Goal: Transaction & Acquisition: Book appointment/travel/reservation

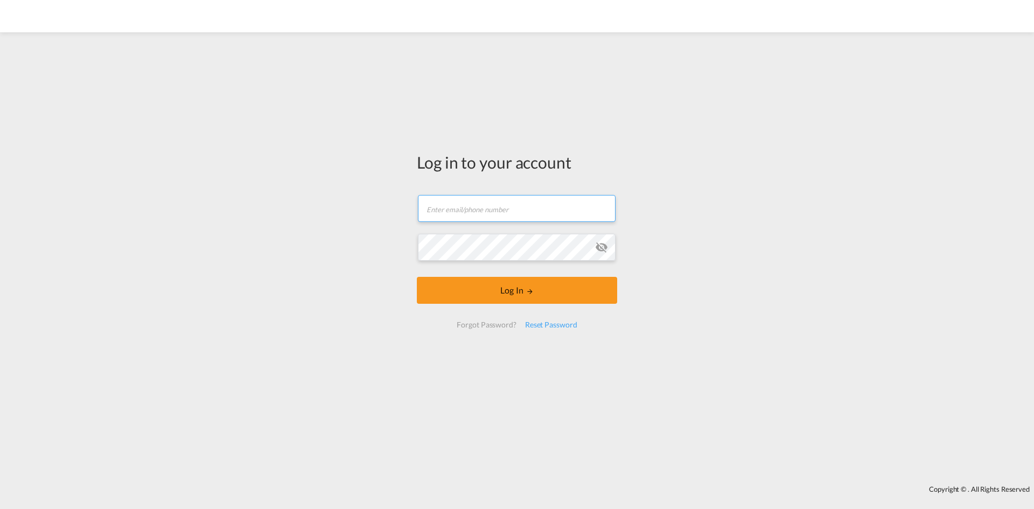
click at [484, 204] on input "text" at bounding box center [517, 208] width 198 height 27
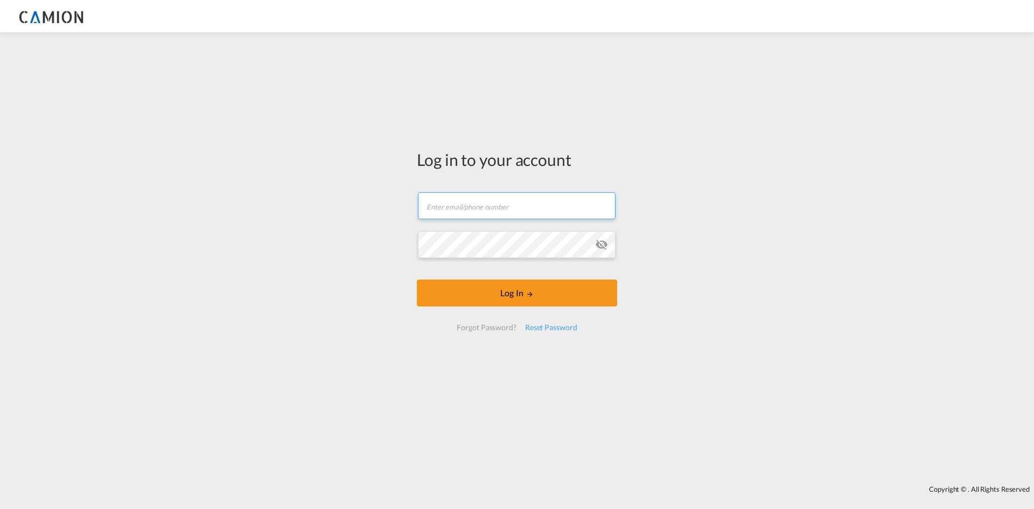
paste input "support.camion@ribtechnology.com"
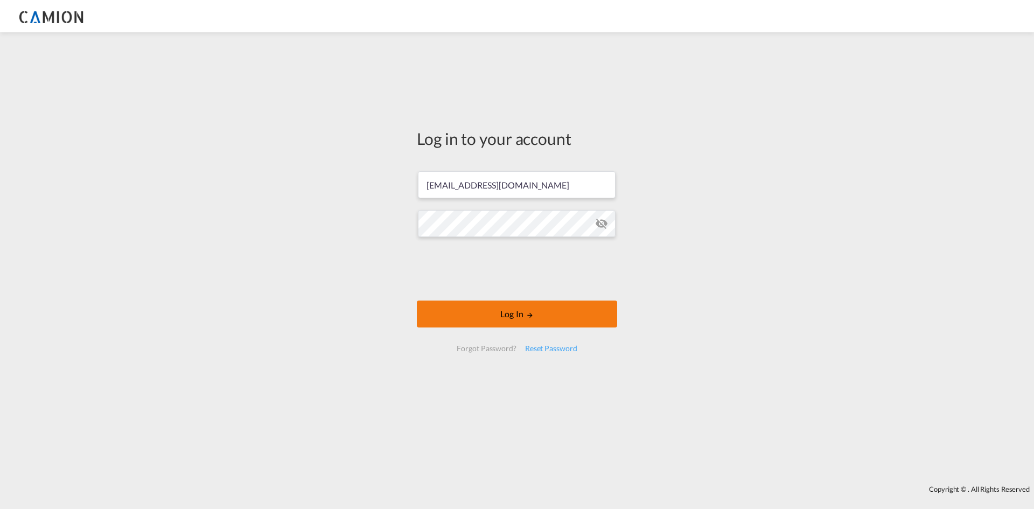
click at [515, 318] on button "Log In" at bounding box center [517, 314] width 200 height 27
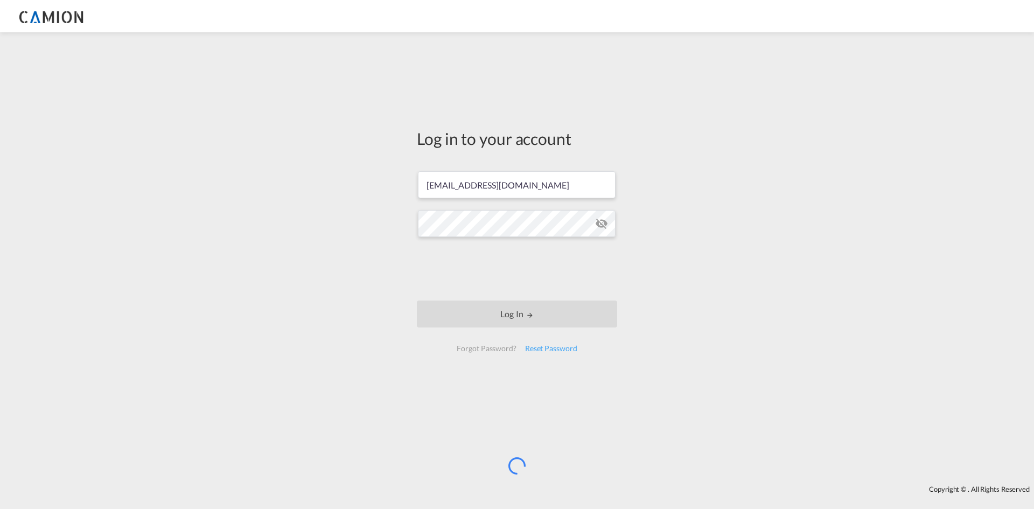
click at [601, 222] on md-icon "icon-eye-off" at bounding box center [601, 223] width 13 height 13
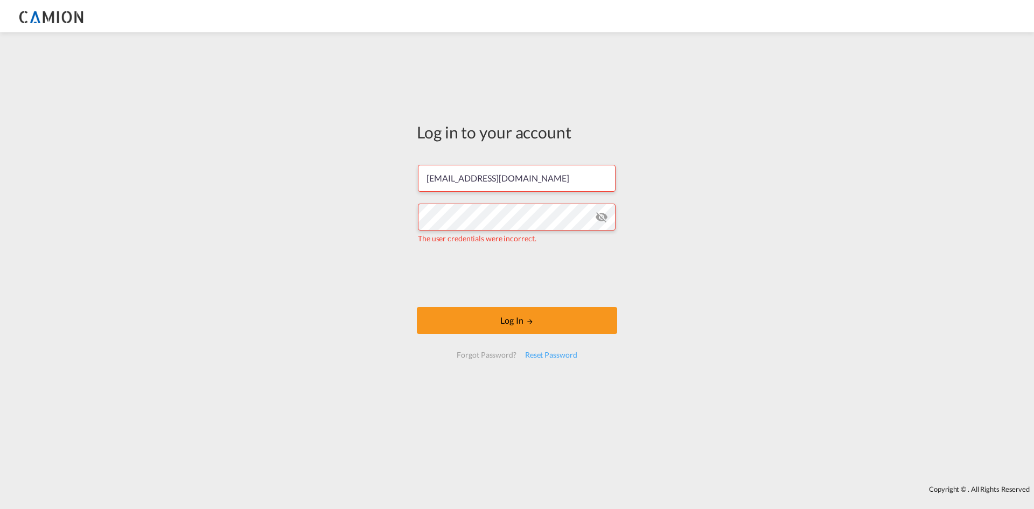
click at [601, 219] on md-icon "icon-eye-off" at bounding box center [601, 217] width 13 height 13
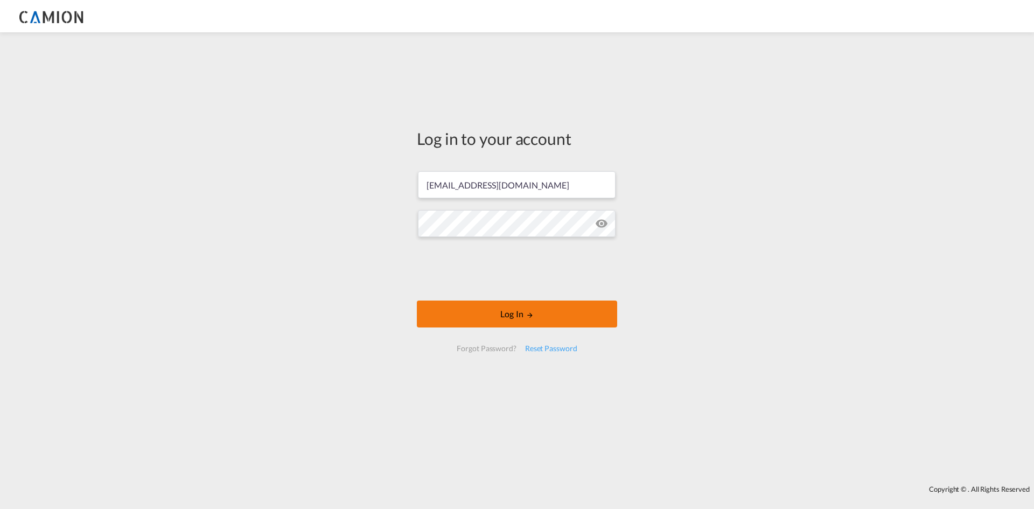
click at [498, 310] on button "Log In" at bounding box center [517, 314] width 200 height 27
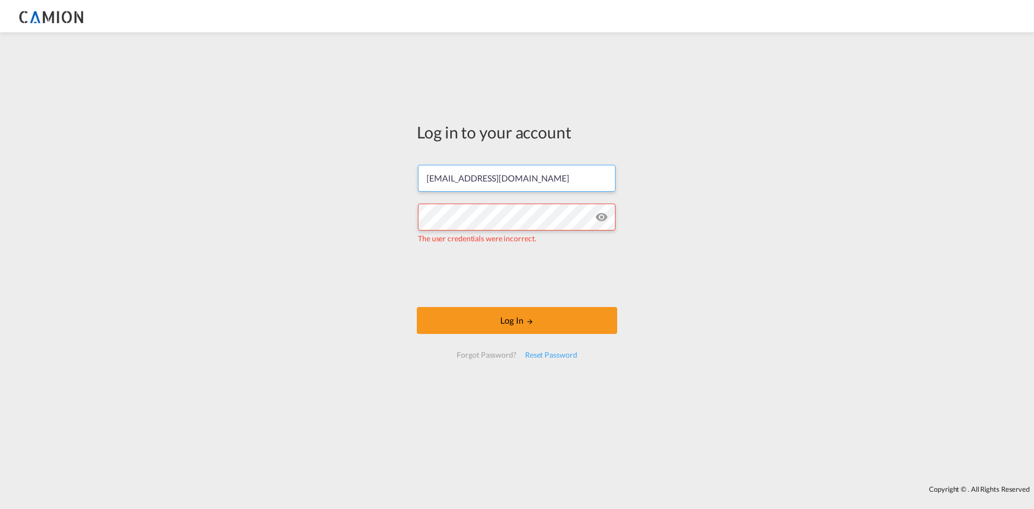
click at [495, 175] on input "support.camion@ribtechnology.com" at bounding box center [517, 178] width 198 height 27
paste input "insiab"
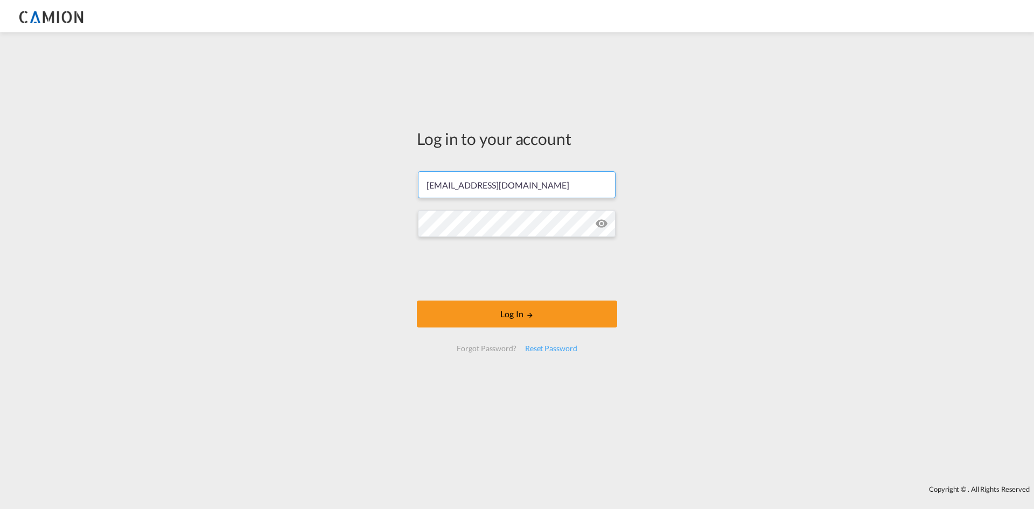
type input "insiab.camion@ribtechnology.com"
click at [479, 309] on button "Log In" at bounding box center [517, 314] width 200 height 27
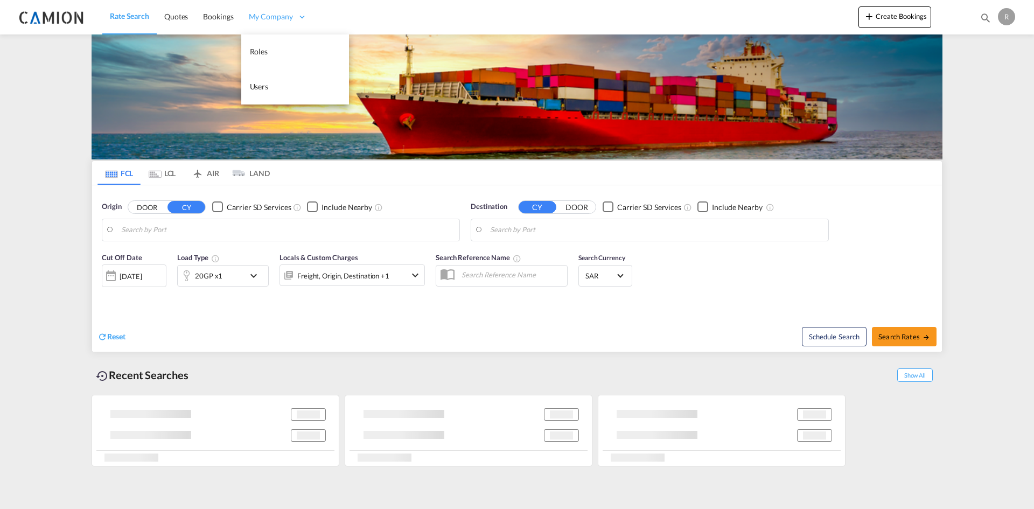
type input "Shanghai, CNSHA"
type input "Jebel Ali, AEJEA"
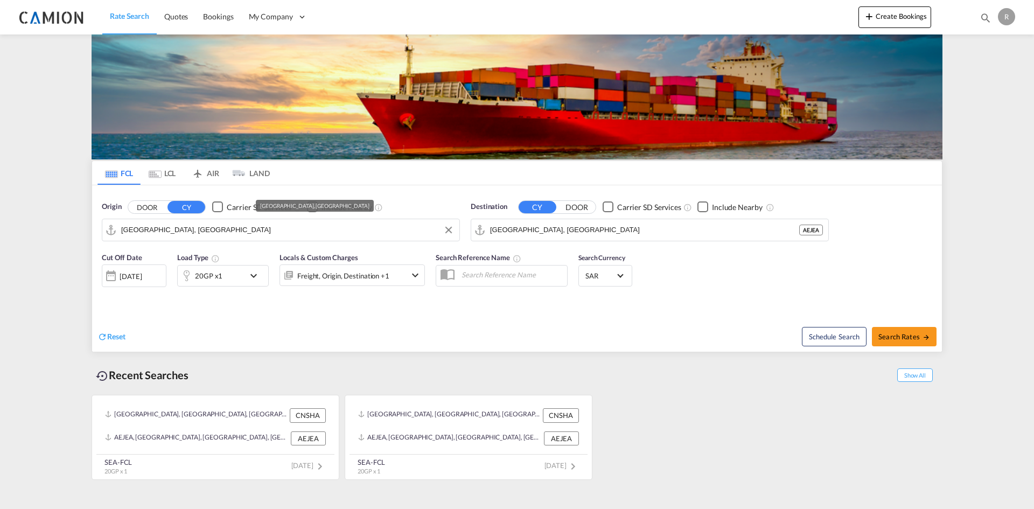
click at [360, 229] on input "Shanghai, CNSHA" at bounding box center [287, 230] width 333 height 16
click at [770, 294] on div "Cut Off Date 15 Oct 2025 15/10/2025 Load Type 20GP x1 Locals & Custom Charges F…" at bounding box center [517, 276] width 850 height 58
click at [129, 282] on div "15 Oct 2025" at bounding box center [134, 275] width 65 height 23
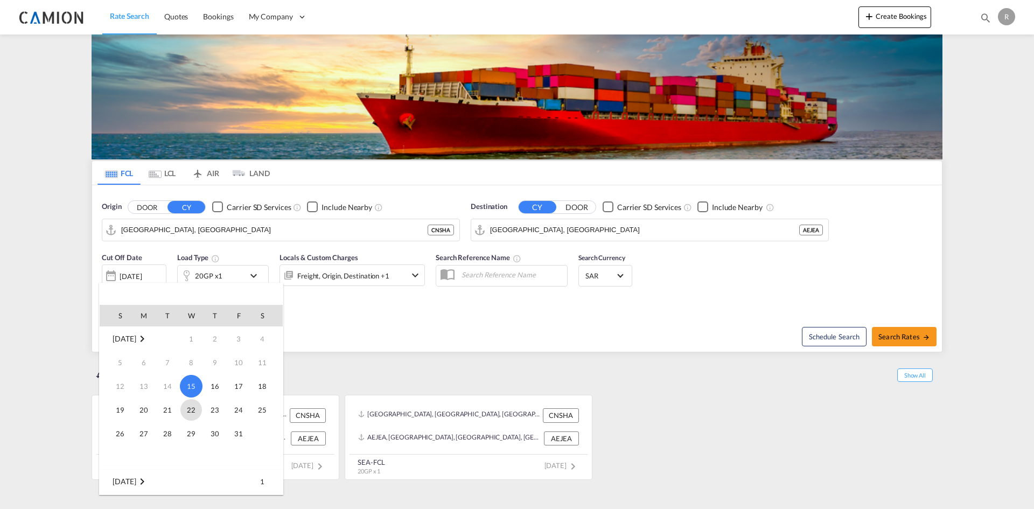
click at [193, 413] on span "22" at bounding box center [191, 410] width 22 height 22
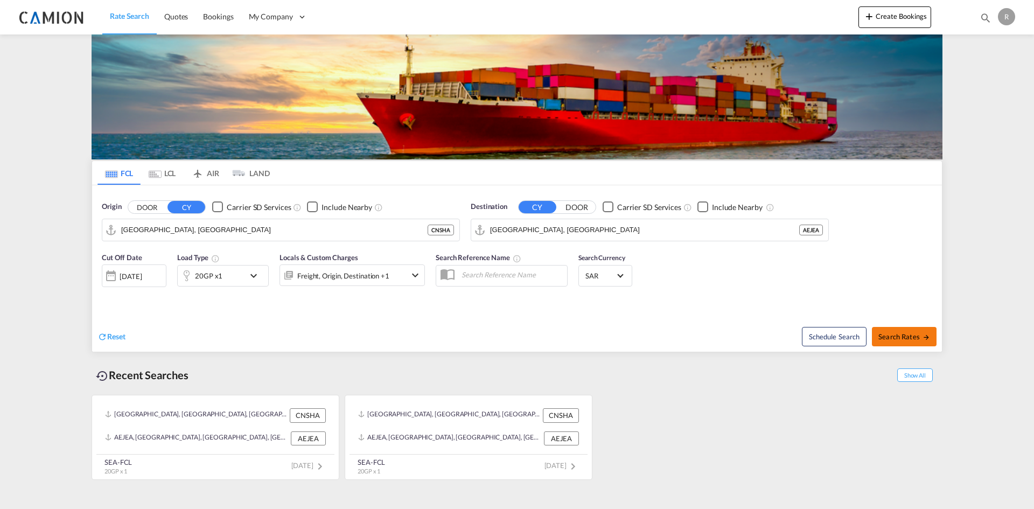
click at [908, 337] on span "Search Rates" at bounding box center [904, 336] width 52 height 9
type input "CNSHA to AEJEA / 22 Oct 2025"
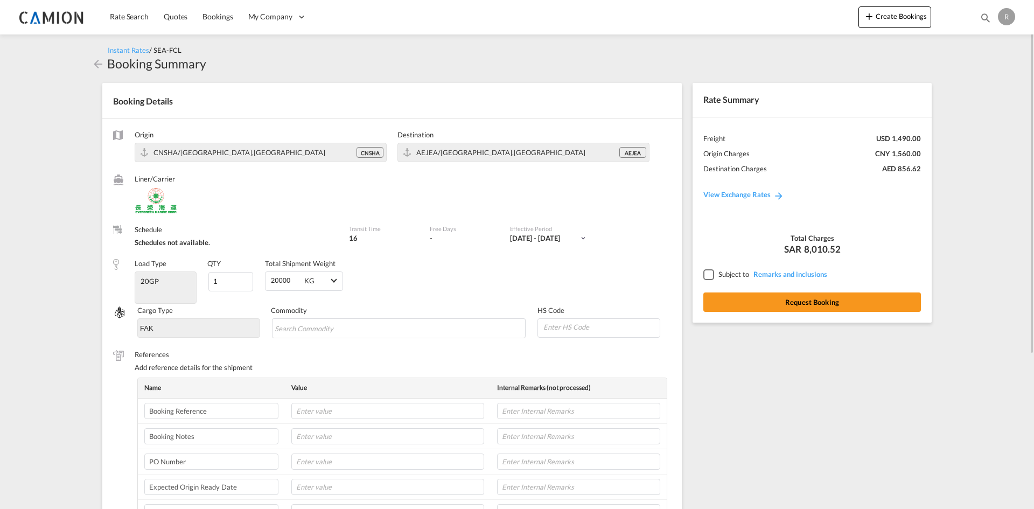
click at [94, 67] on md-icon "icon-arrow-left" at bounding box center [98, 64] width 13 height 13
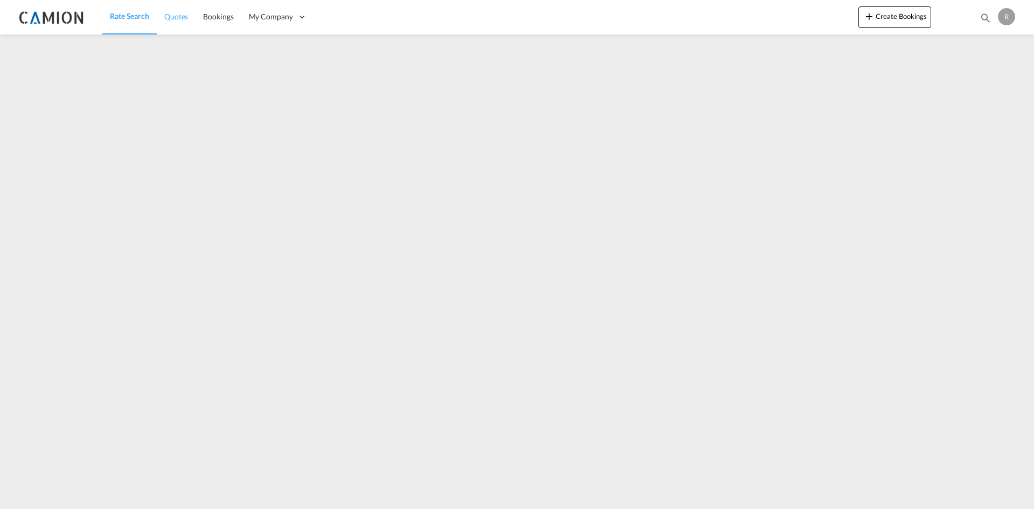
click at [170, 27] on link "Quotes" at bounding box center [176, 16] width 39 height 35
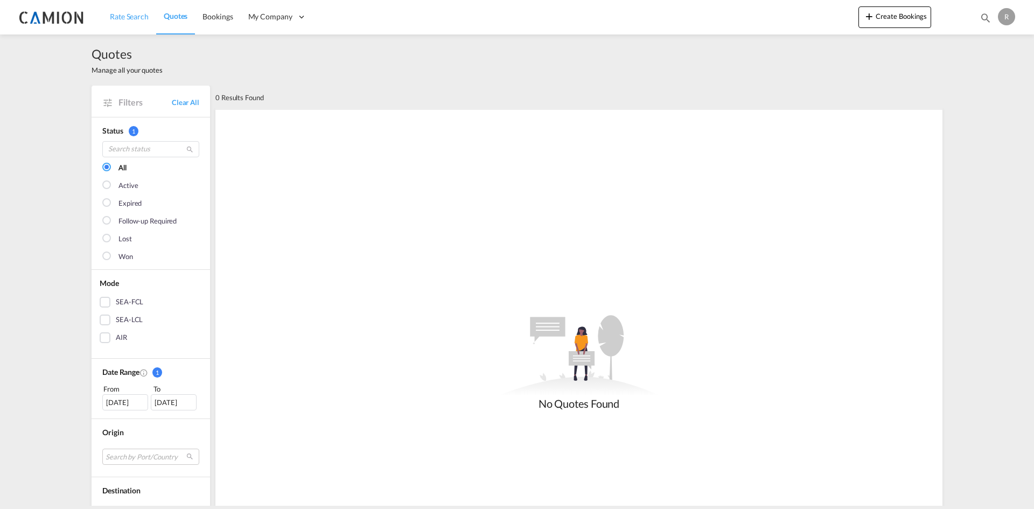
click at [134, 23] on link "Rate Search" at bounding box center [129, 16] width 54 height 35
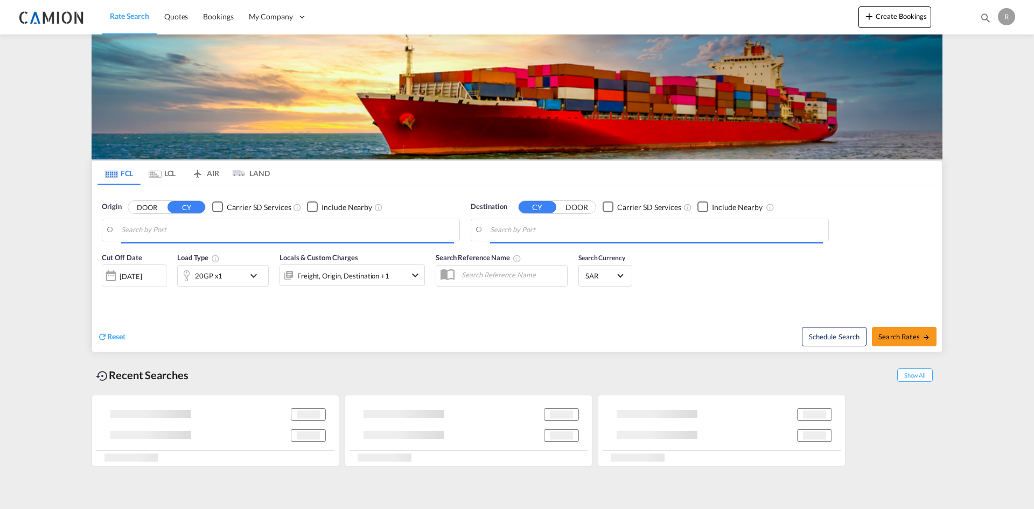
type input "Shanghai, CNSHA"
type input "Jebel Ali, AEJEA"
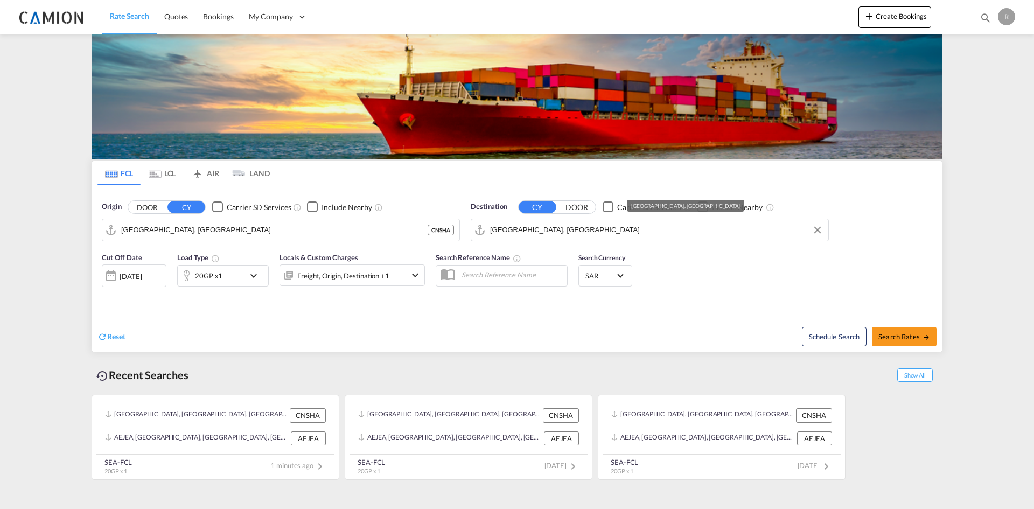
click at [569, 232] on input "Jebel Ali, AEJEA" at bounding box center [656, 230] width 333 height 16
click at [814, 231] on md-icon "Clear Input" at bounding box center [818, 230] width 12 height 12
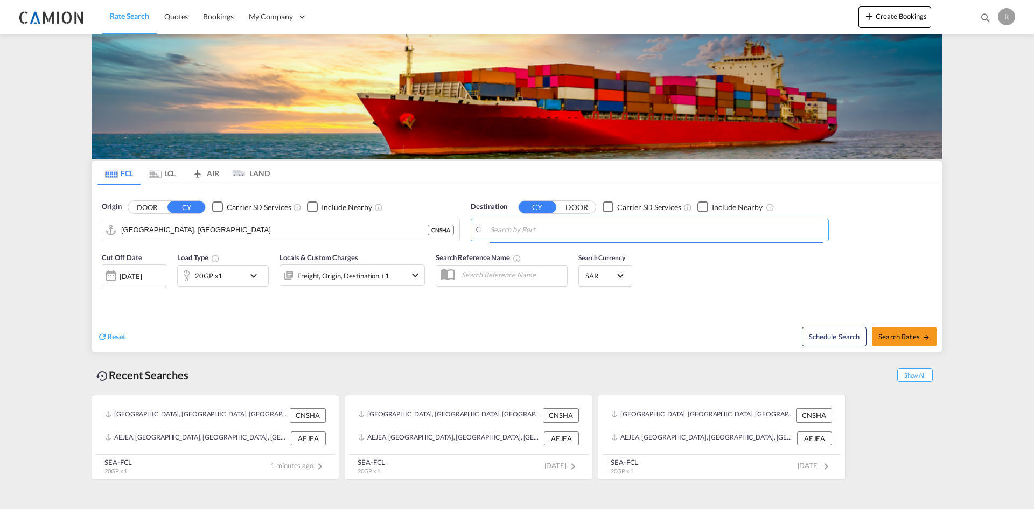
click at [647, 231] on input "Search by Port" at bounding box center [656, 230] width 333 height 16
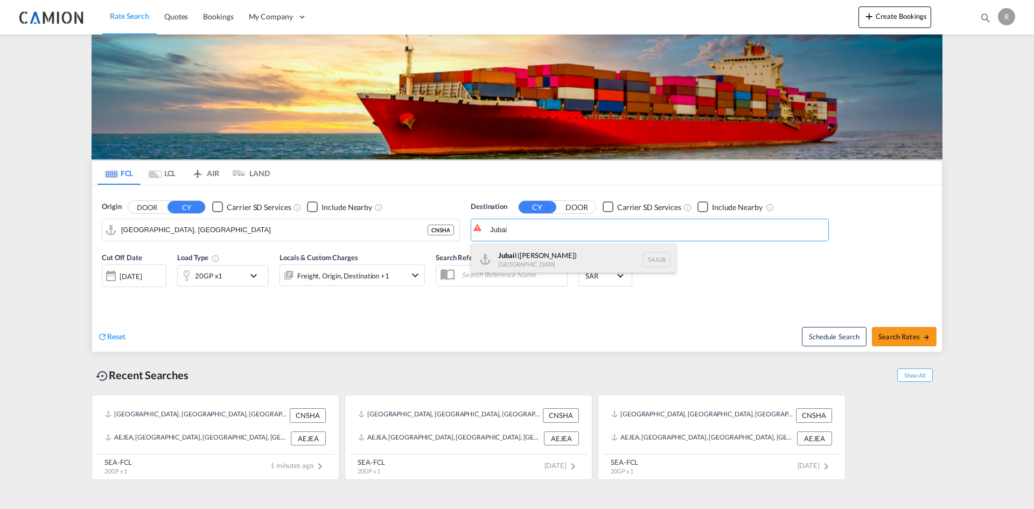
click at [591, 254] on div "Jubai l (Al Jubayl) Saudi Arabia SAJUB" at bounding box center [573, 259] width 205 height 32
type input "Jubail (Al Jubayl), SAJUB"
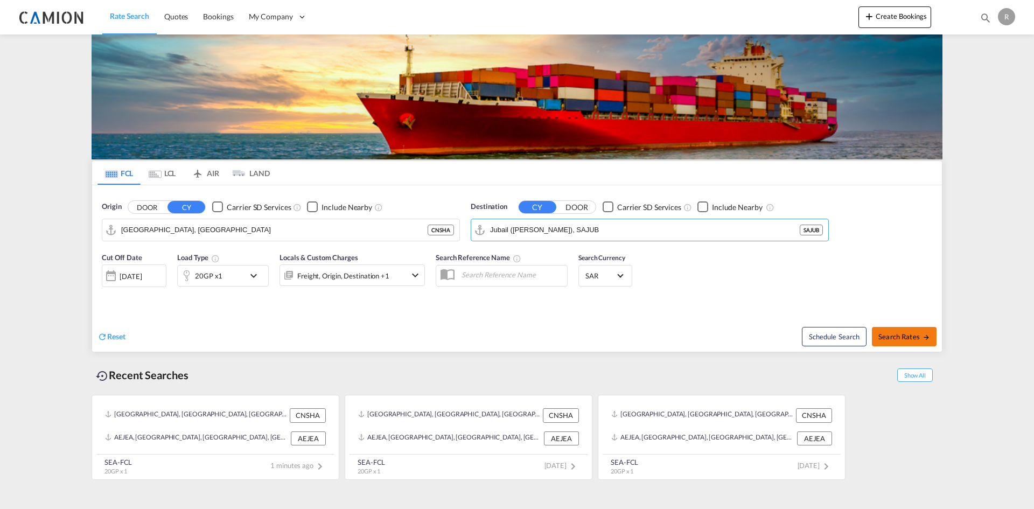
click at [910, 343] on button "Search Rates" at bounding box center [904, 336] width 65 height 19
type input "CNSHA to SAJUB / 15 Oct 2025"
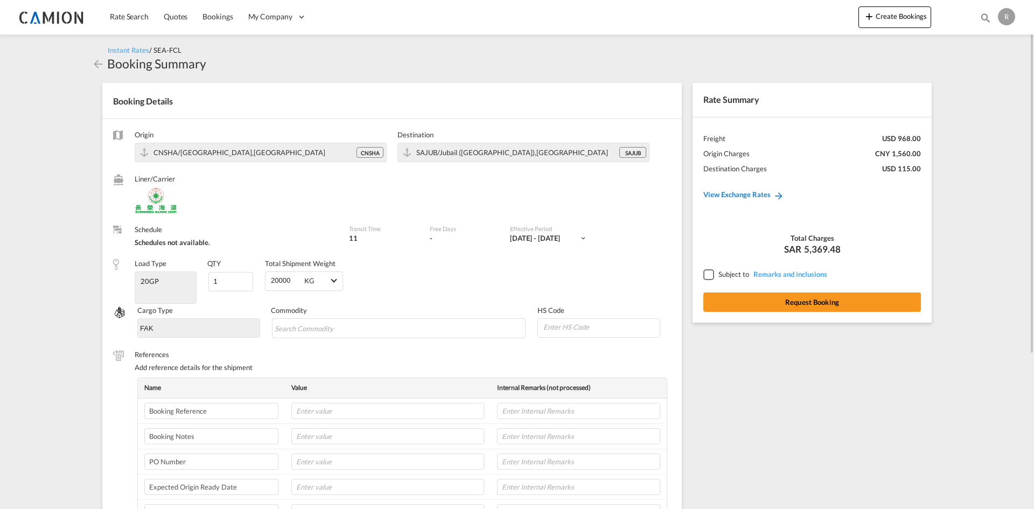
click at [777, 197] on md-icon "icon-arrow-right" at bounding box center [778, 195] width 11 height 11
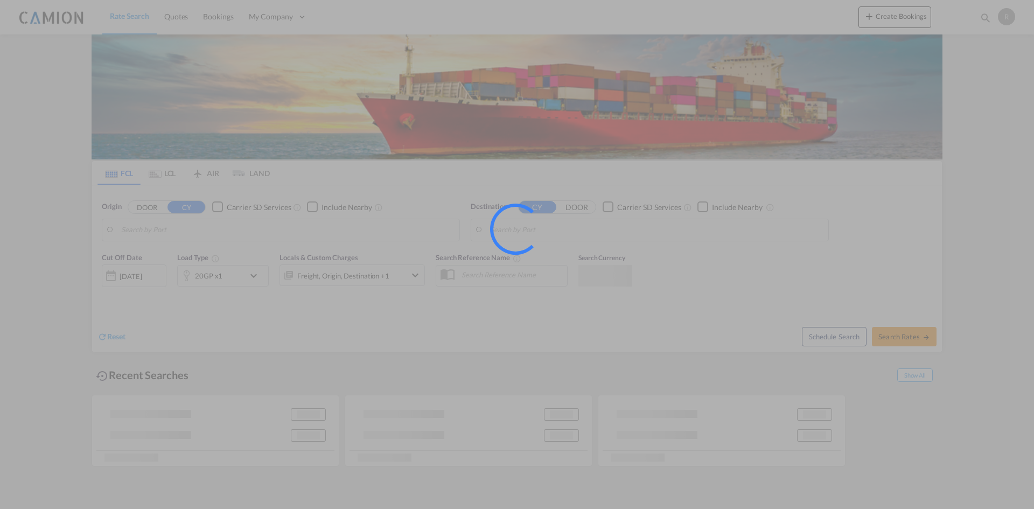
type input "Shanghai, CNSHA"
type input "Jubail (Al Jubayl), SAJUB"
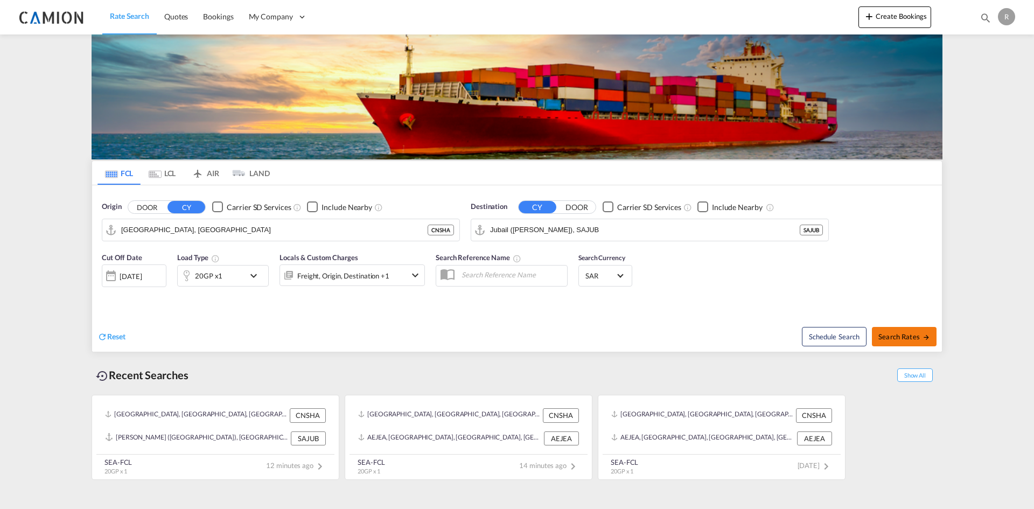
click at [907, 337] on span "Search Rates" at bounding box center [904, 336] width 52 height 9
type input "CNSHA to SAJUB / 15 Oct 2025"
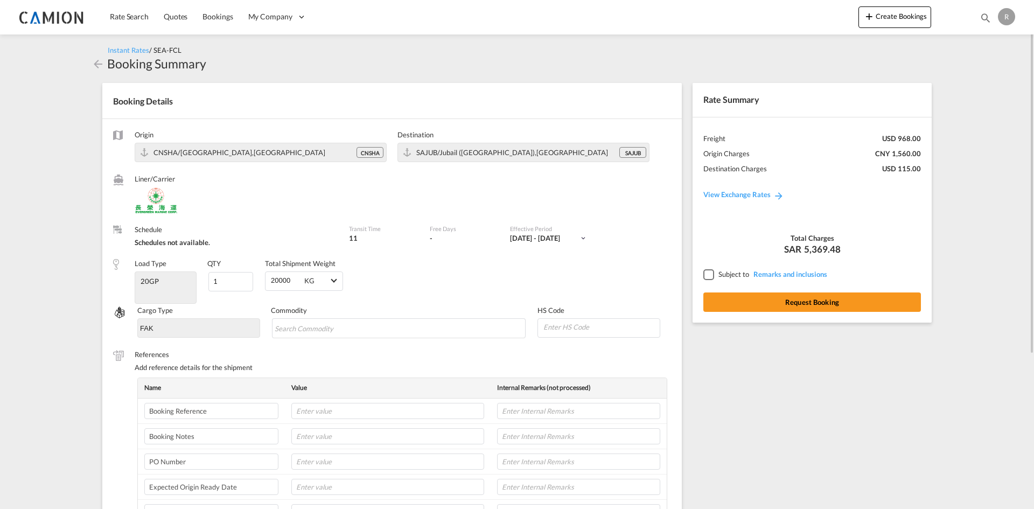
click at [99, 70] on md-icon "icon-arrow-left" at bounding box center [98, 64] width 13 height 13
